Goal: Task Accomplishment & Management: Manage account settings

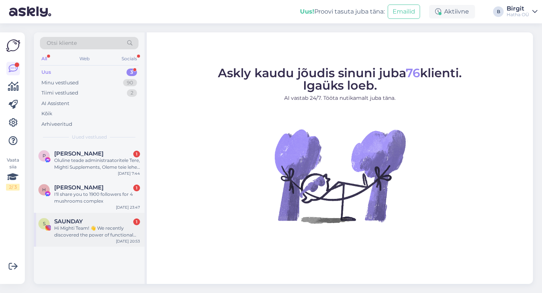
click at [96, 222] on div "SAUNDAY 1" at bounding box center [97, 221] width 86 height 7
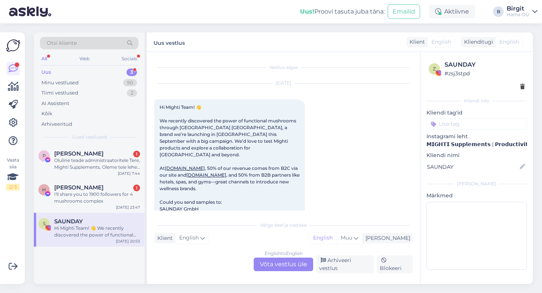
scroll to position [16, 0]
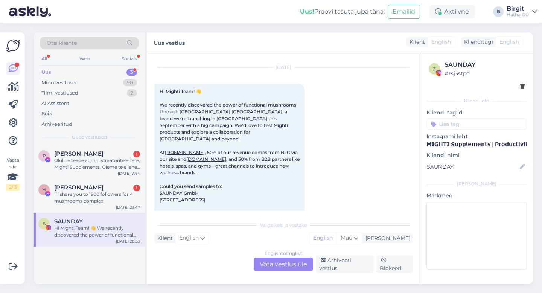
click at [467, 125] on input at bounding box center [477, 123] width 101 height 11
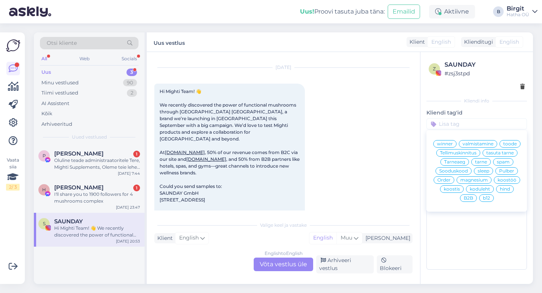
click at [468, 200] on span "B2B" at bounding box center [468, 198] width 9 height 5
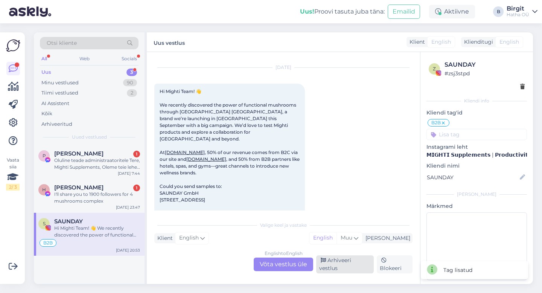
click at [354, 267] on div "Arhiveeri vestlus" at bounding box center [345, 264] width 58 height 18
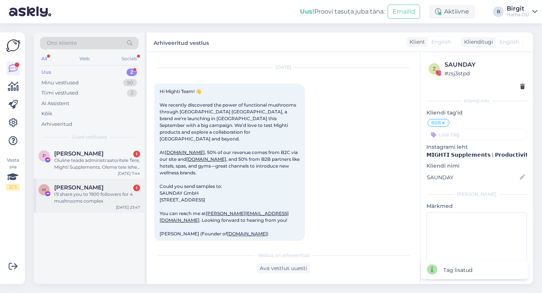
click at [87, 192] on div "I'll share you to 1900 followers for 4 mushrooms complex" at bounding box center [97, 198] width 86 height 14
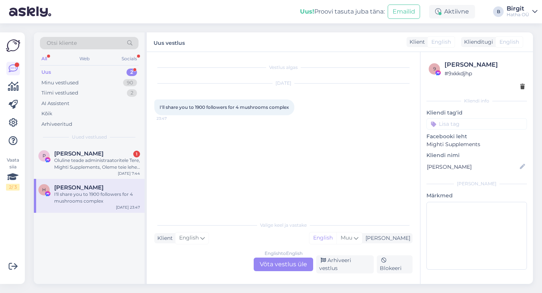
click at [469, 124] on input at bounding box center [477, 123] width 101 height 11
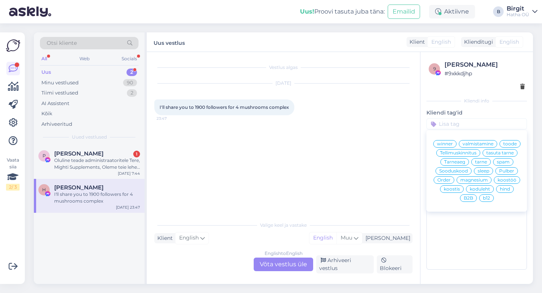
click at [521, 179] on div "winner valmistamine toode Tellimuskinnitus tasuta tarne Tarneaeg tarne spam Soo…" at bounding box center [477, 170] width 101 height 75
click at [502, 181] on span "koostöö" at bounding box center [507, 180] width 19 height 5
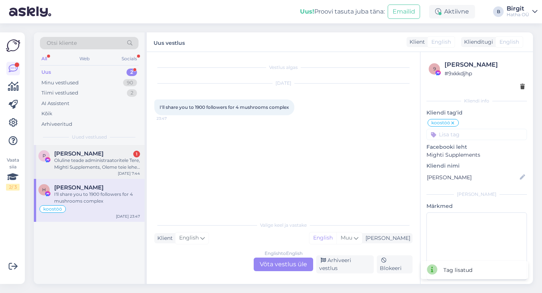
click at [87, 156] on div "[PERSON_NAME] 1" at bounding box center [97, 153] width 86 height 7
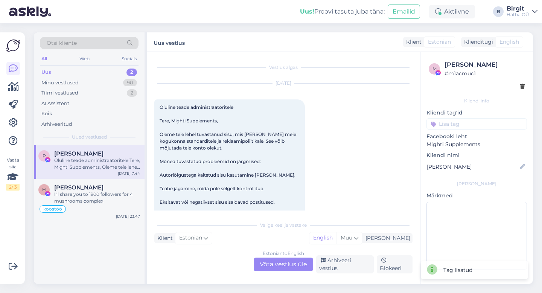
scroll to position [16, 0]
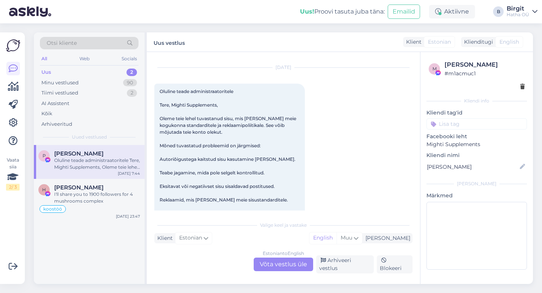
click at [463, 120] on input at bounding box center [477, 123] width 101 height 11
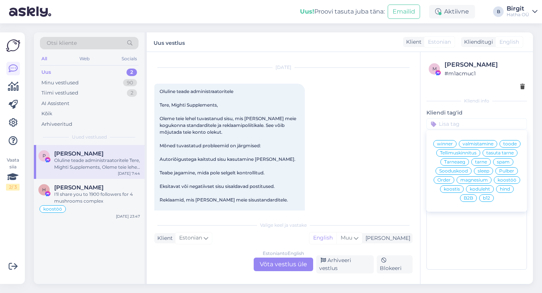
click at [507, 164] on span "spam" at bounding box center [503, 162] width 13 height 5
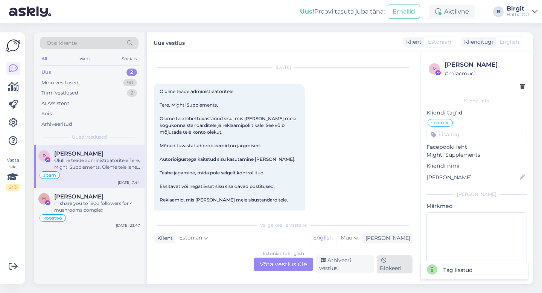
click at [401, 265] on div "Blokeeri" at bounding box center [395, 264] width 36 height 18
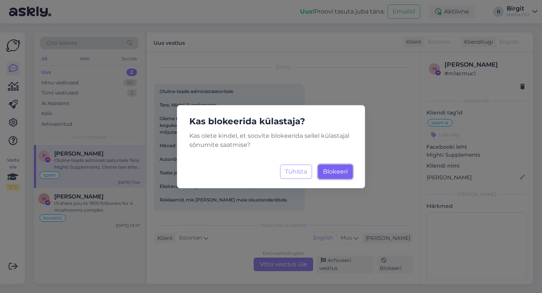
click at [341, 174] on span "Blokeeri" at bounding box center [335, 171] width 25 height 7
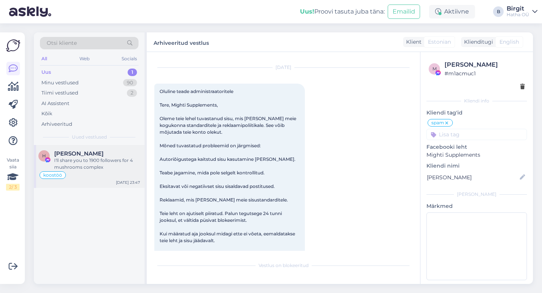
click at [49, 165] on div "[PERSON_NAME] I'll share you to 1900 followers for 4 mushrooms complex" at bounding box center [89, 160] width 102 height 20
